Goal: Information Seeking & Learning: Find specific page/section

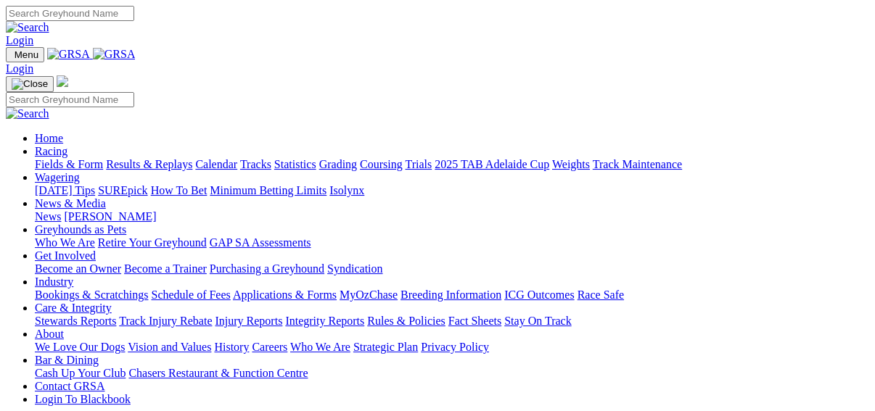
click at [38, 158] on link "Fields & Form" at bounding box center [69, 164] width 68 height 12
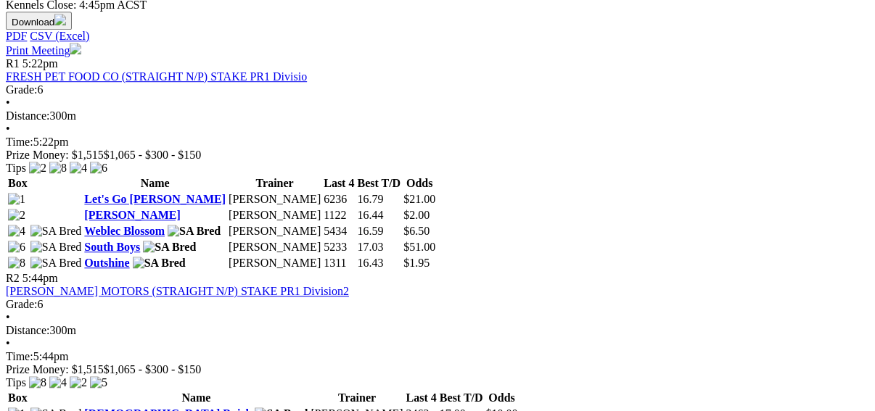
scroll to position [580, 0]
